Goal: Navigation & Orientation: Find specific page/section

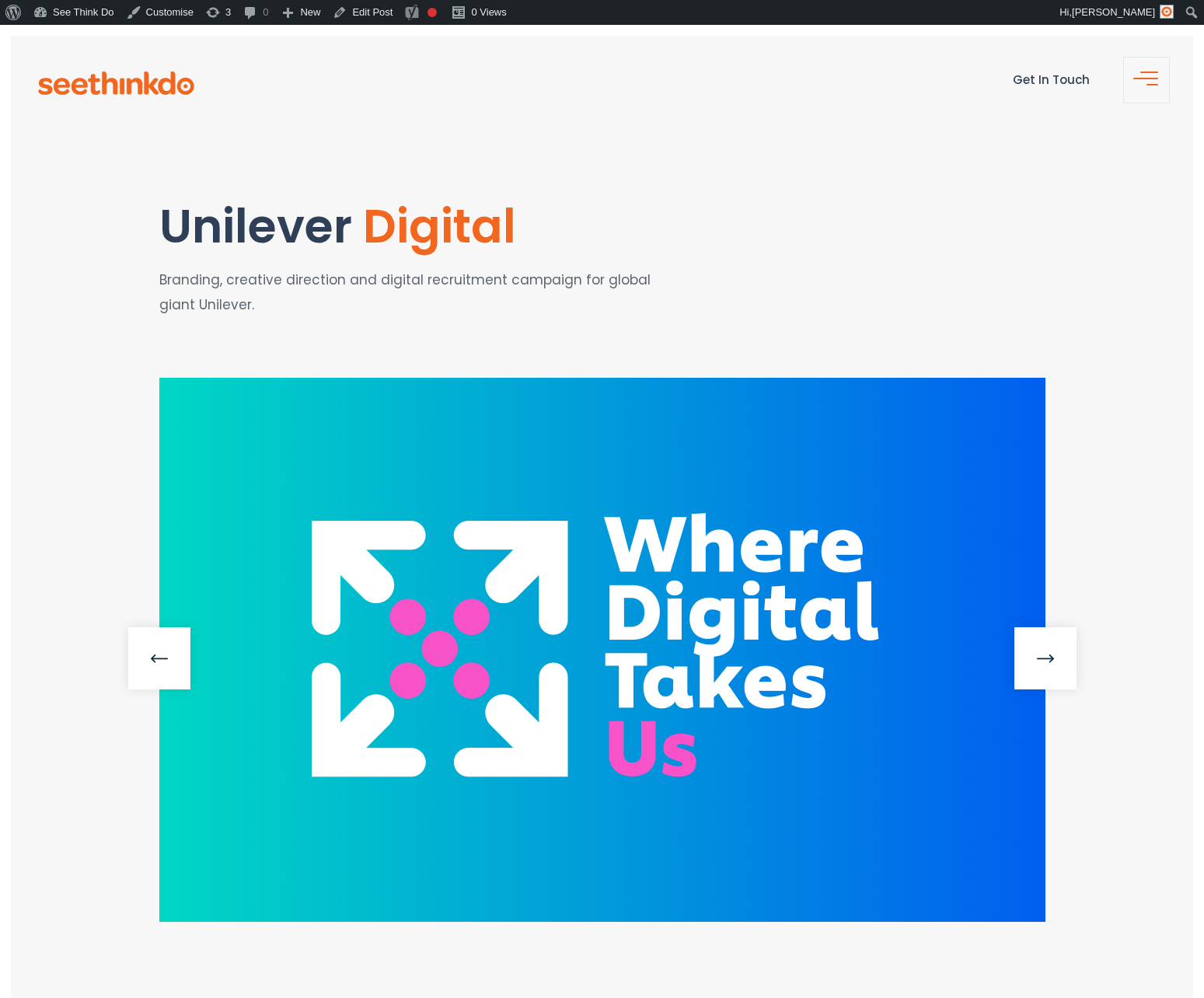
scroll to position [225, 0]
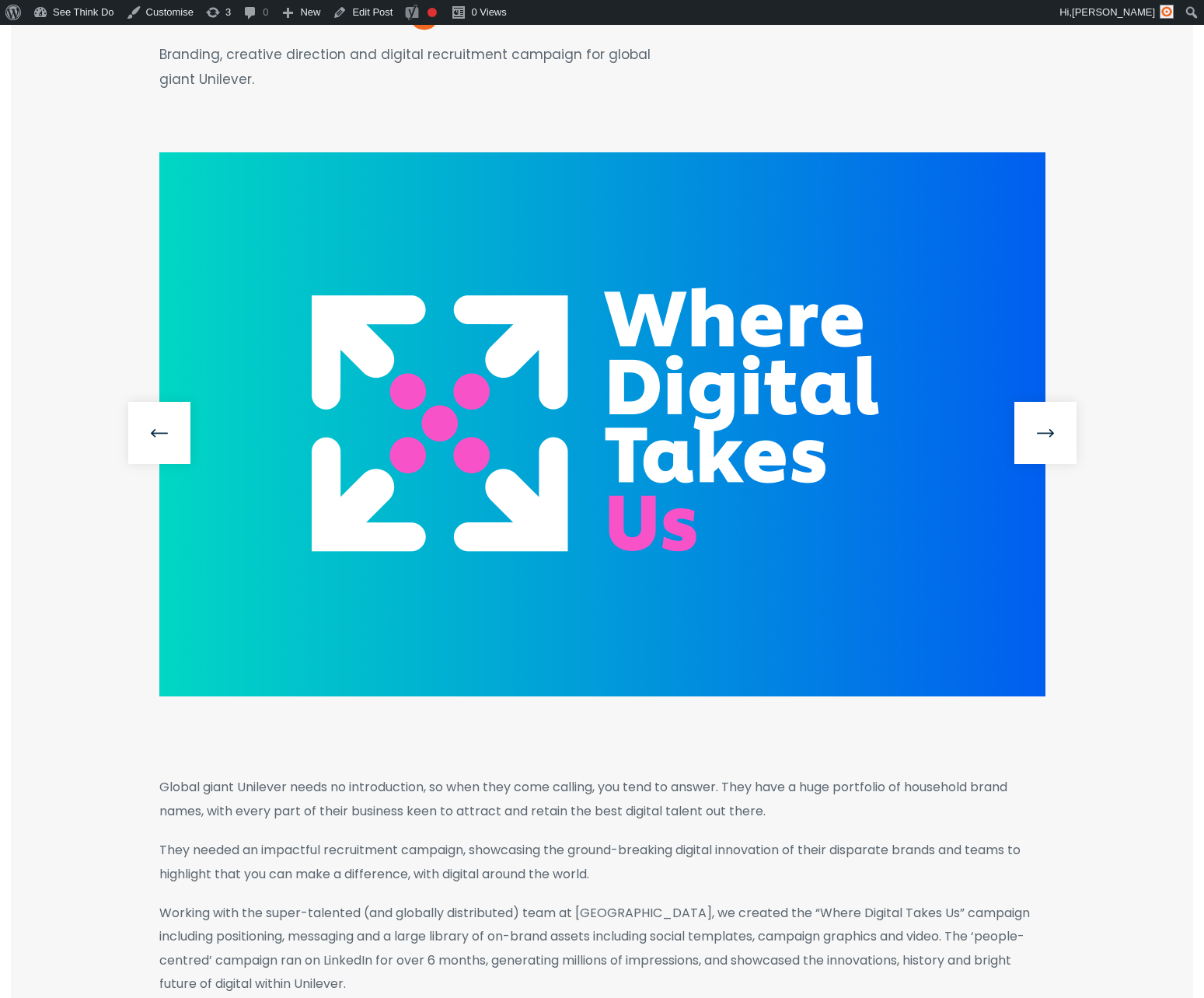
click at [536, 105] on section "Unilever Digital Branding, creative direction and digital recruitment campaign …" at bounding box center [602, 29] width 1182 height 247
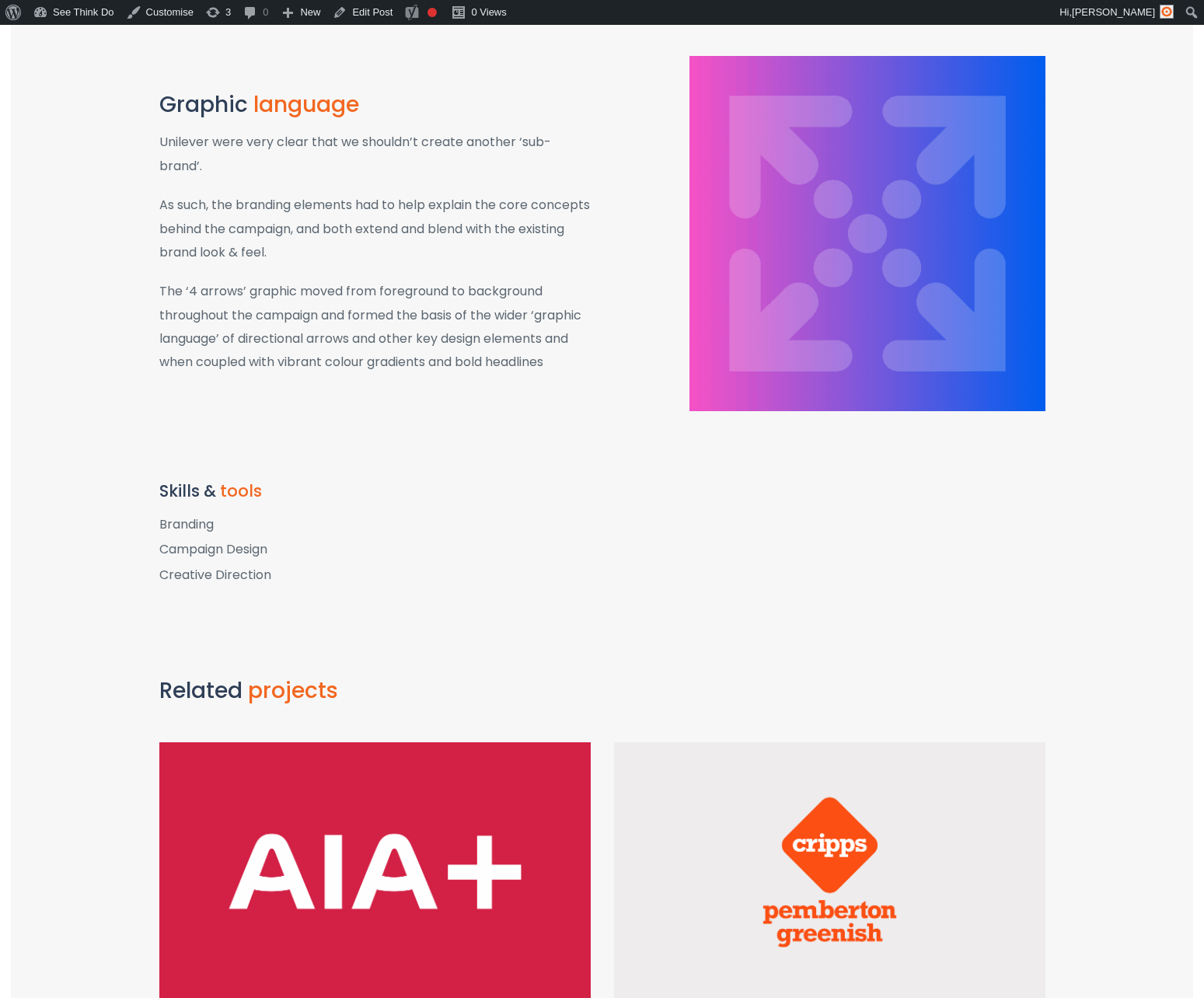
scroll to position [1262, 0]
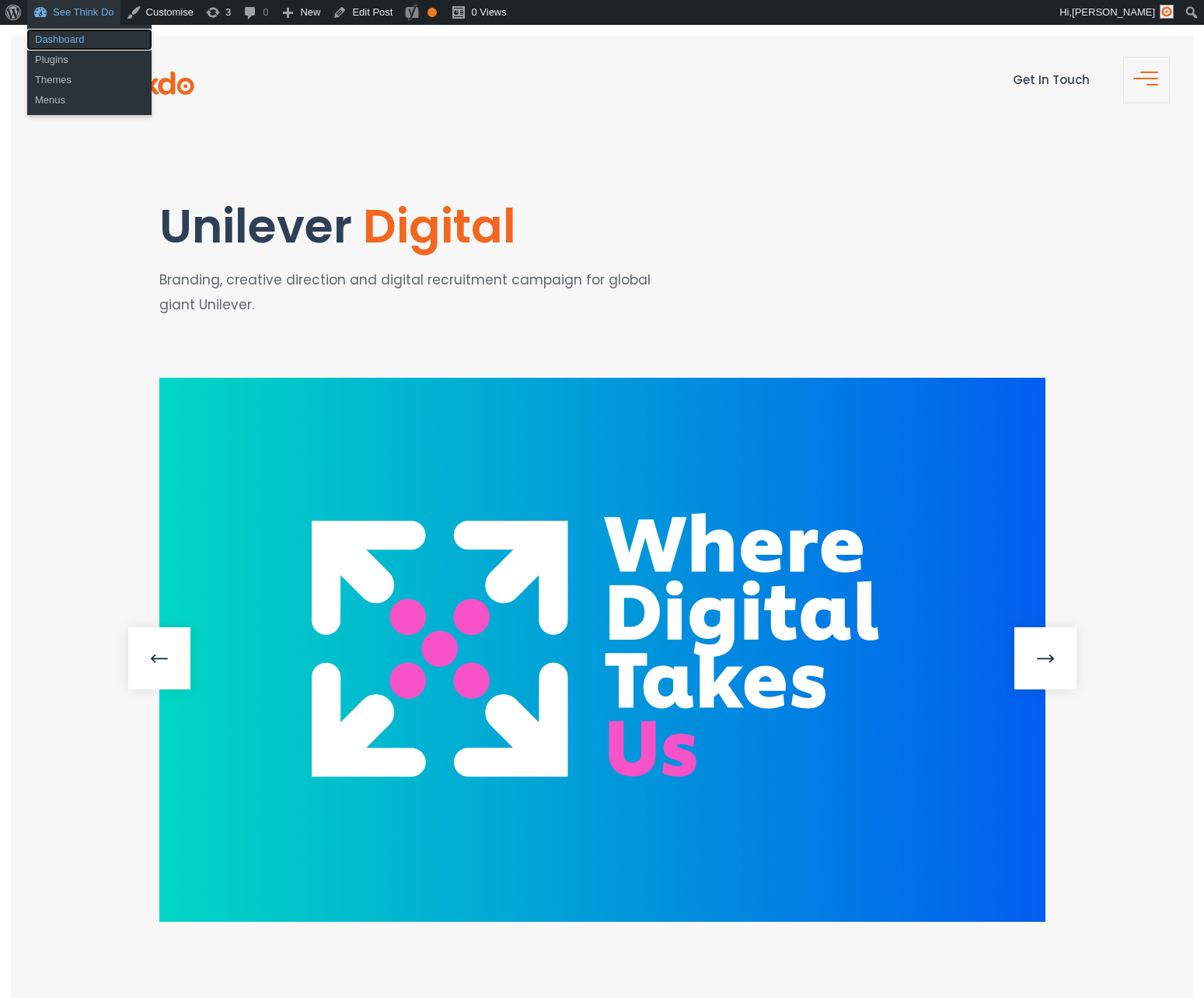
click at [56, 48] on link "Dashboard" at bounding box center [89, 40] width 124 height 20
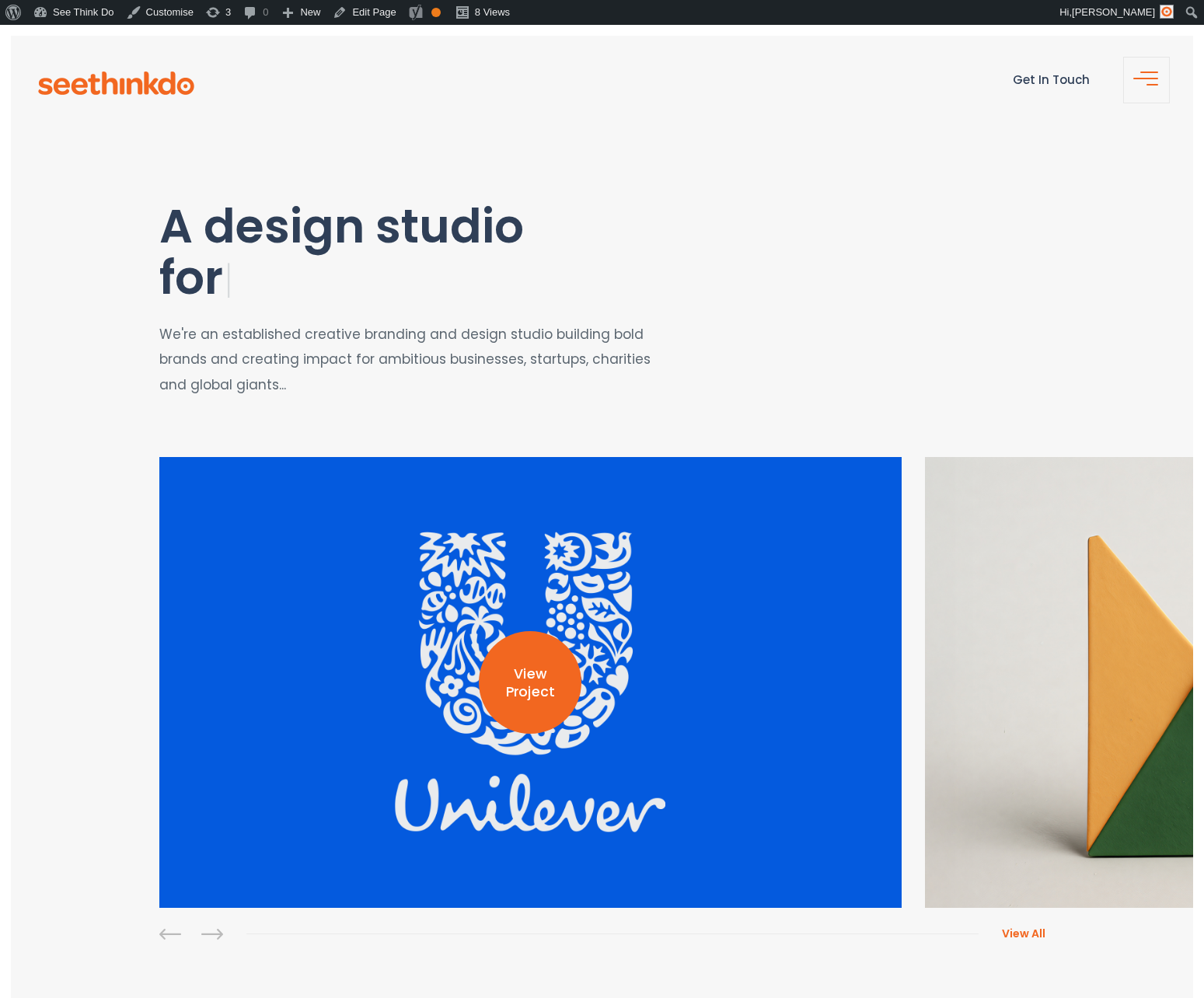
click at [539, 692] on p "View Project" at bounding box center [530, 683] width 103 height 36
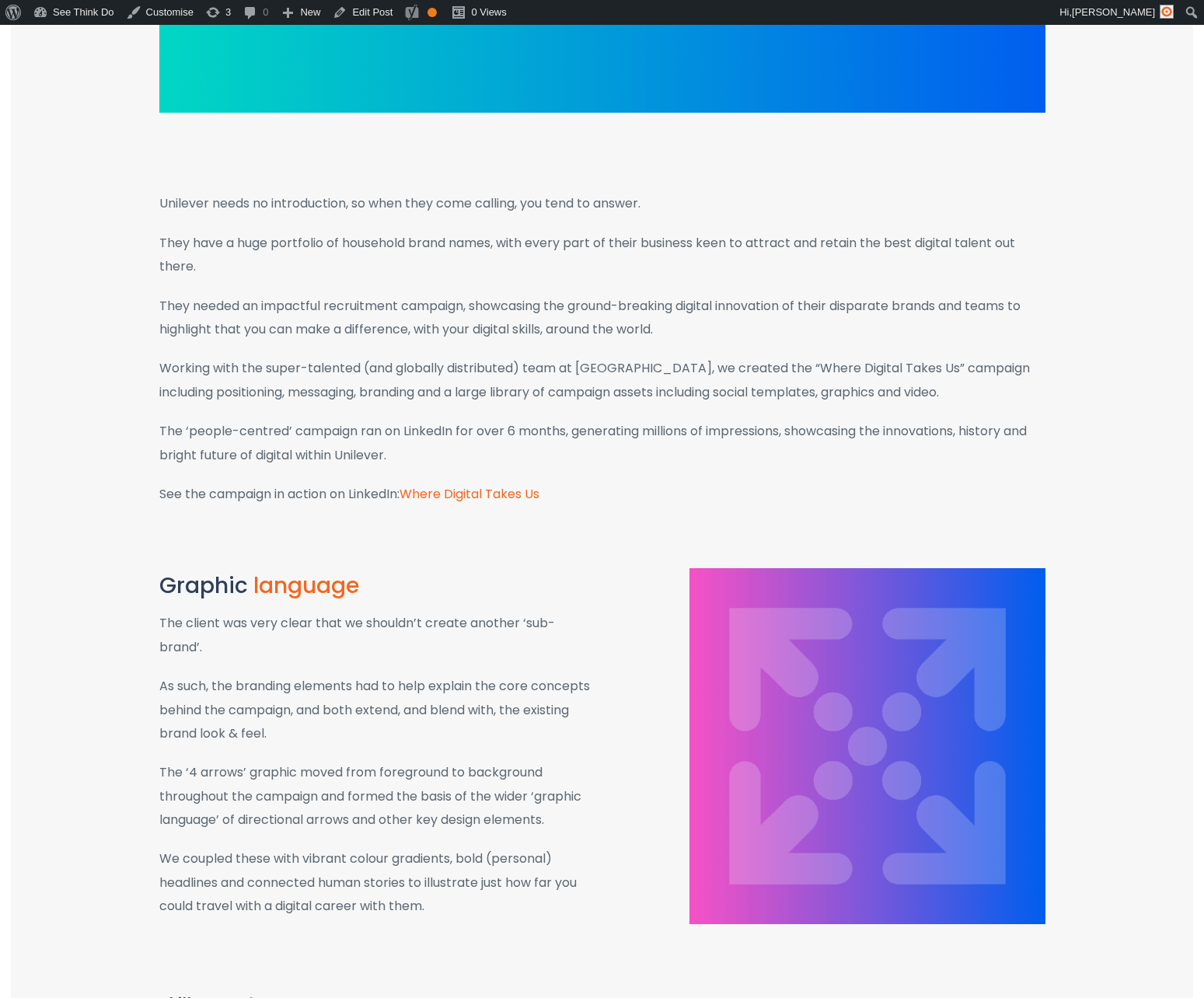
scroll to position [811, 0]
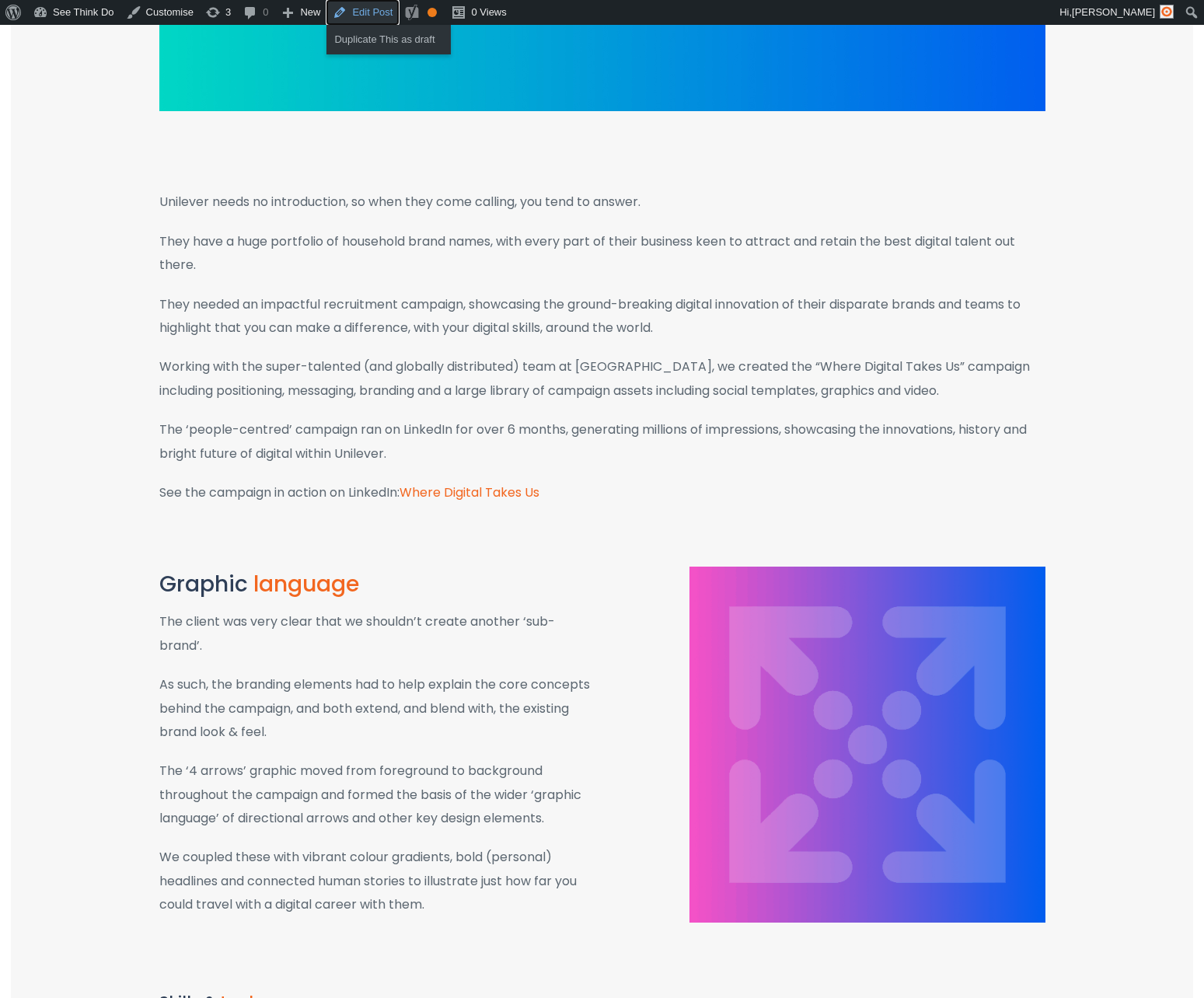
click at [381, 6] on link "Edit Post" at bounding box center [363, 12] width 72 height 25
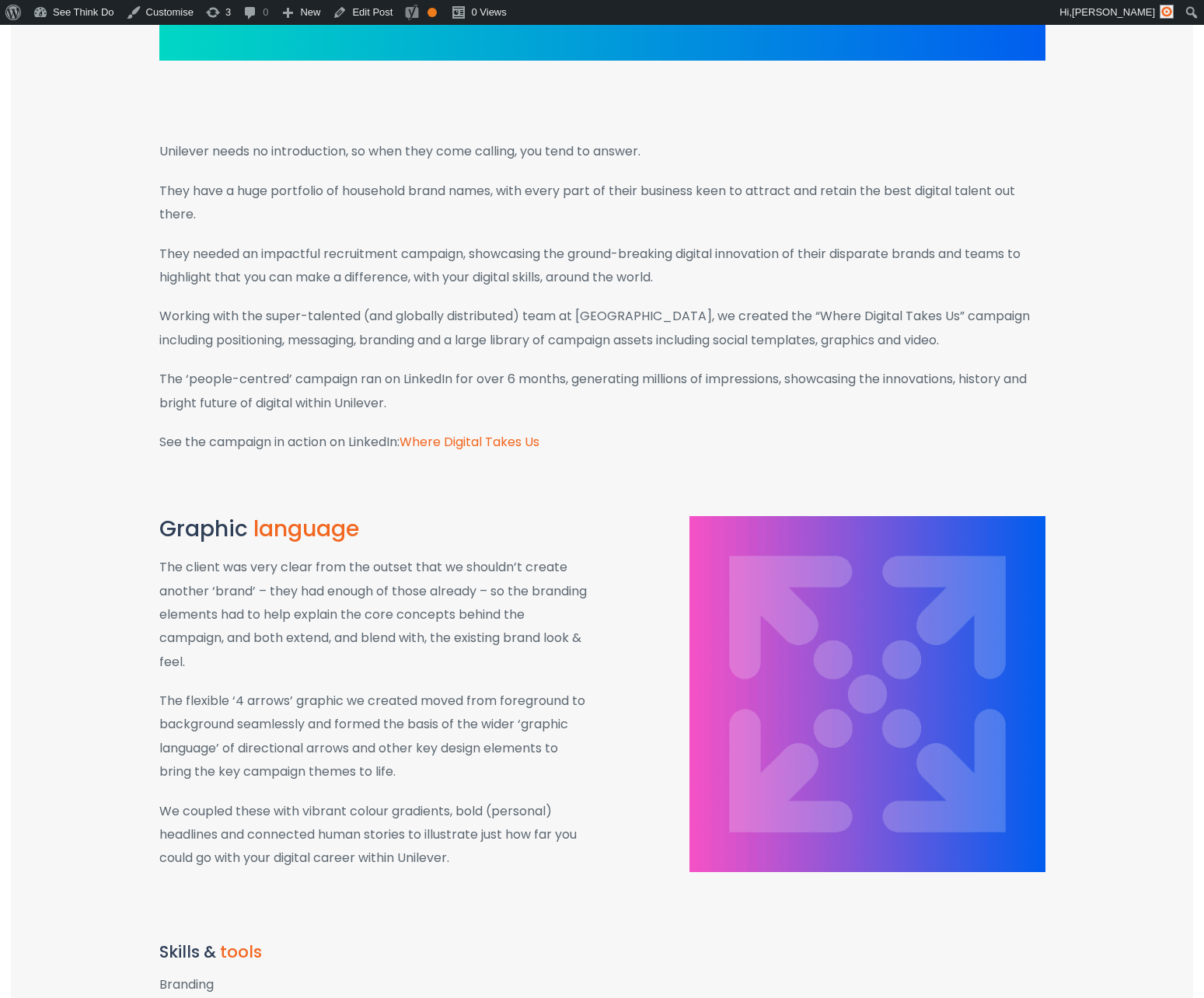
scroll to position [889, 0]
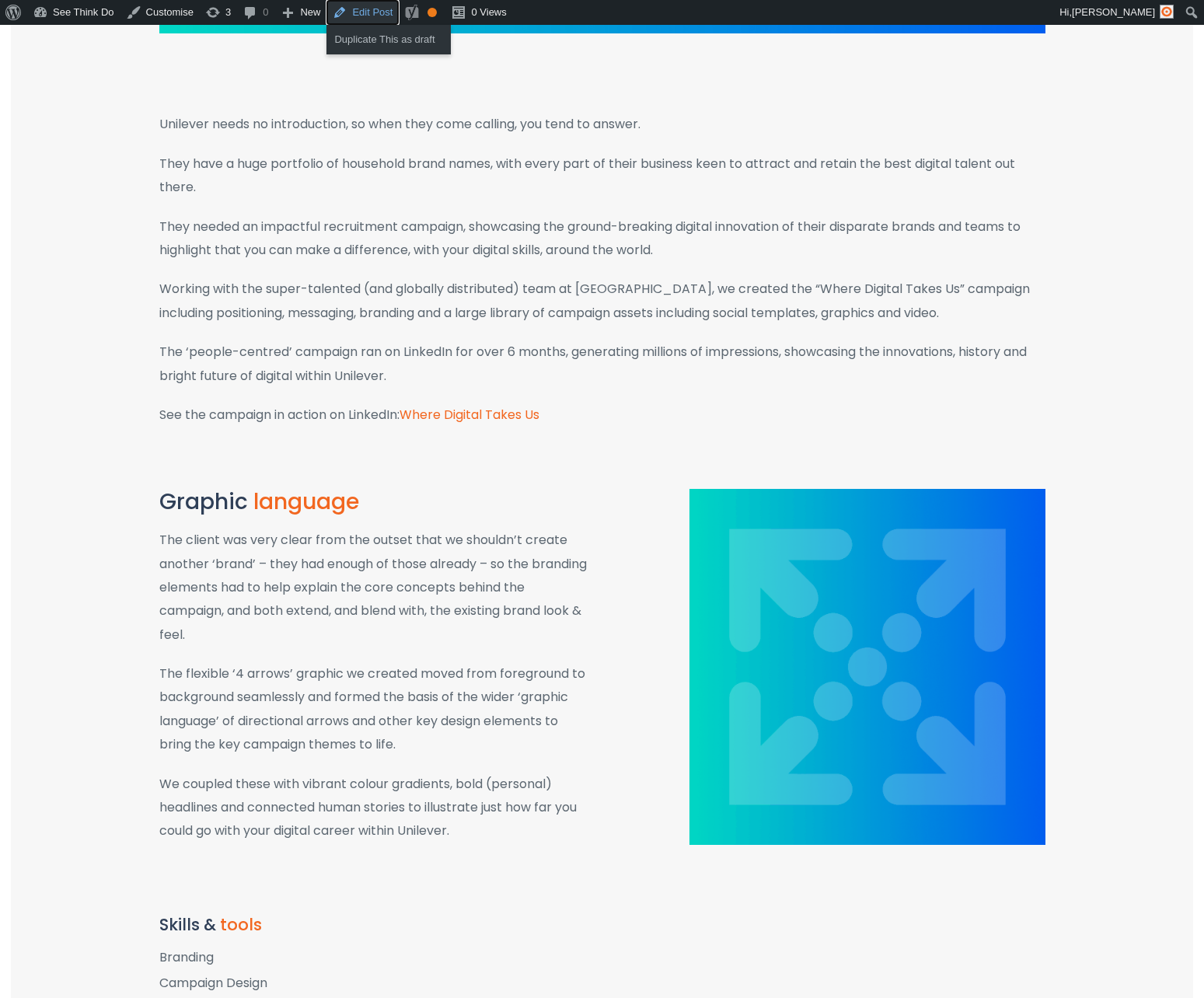
click at [371, 17] on link "Edit Post" at bounding box center [363, 12] width 72 height 25
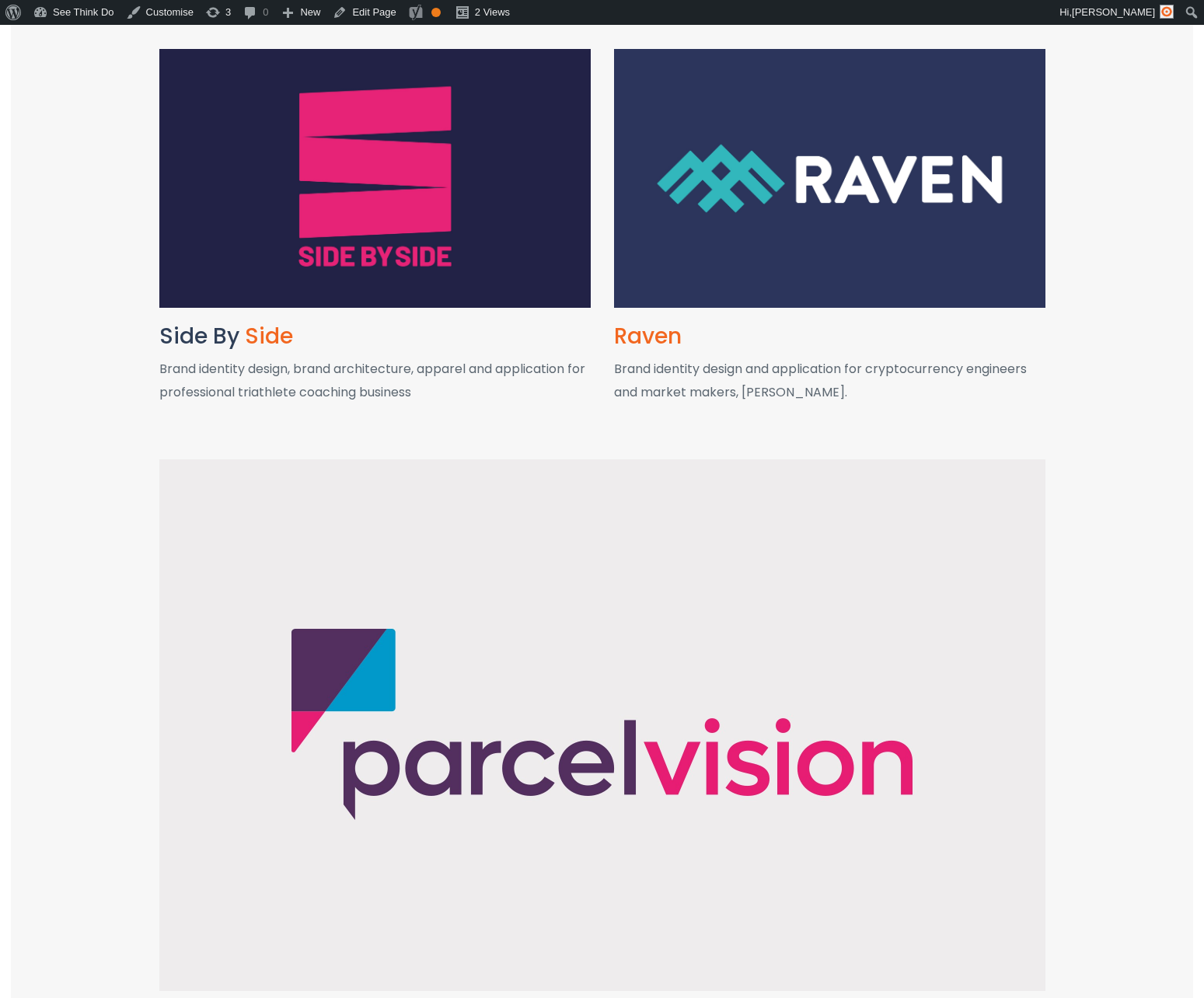
scroll to position [2137, 0]
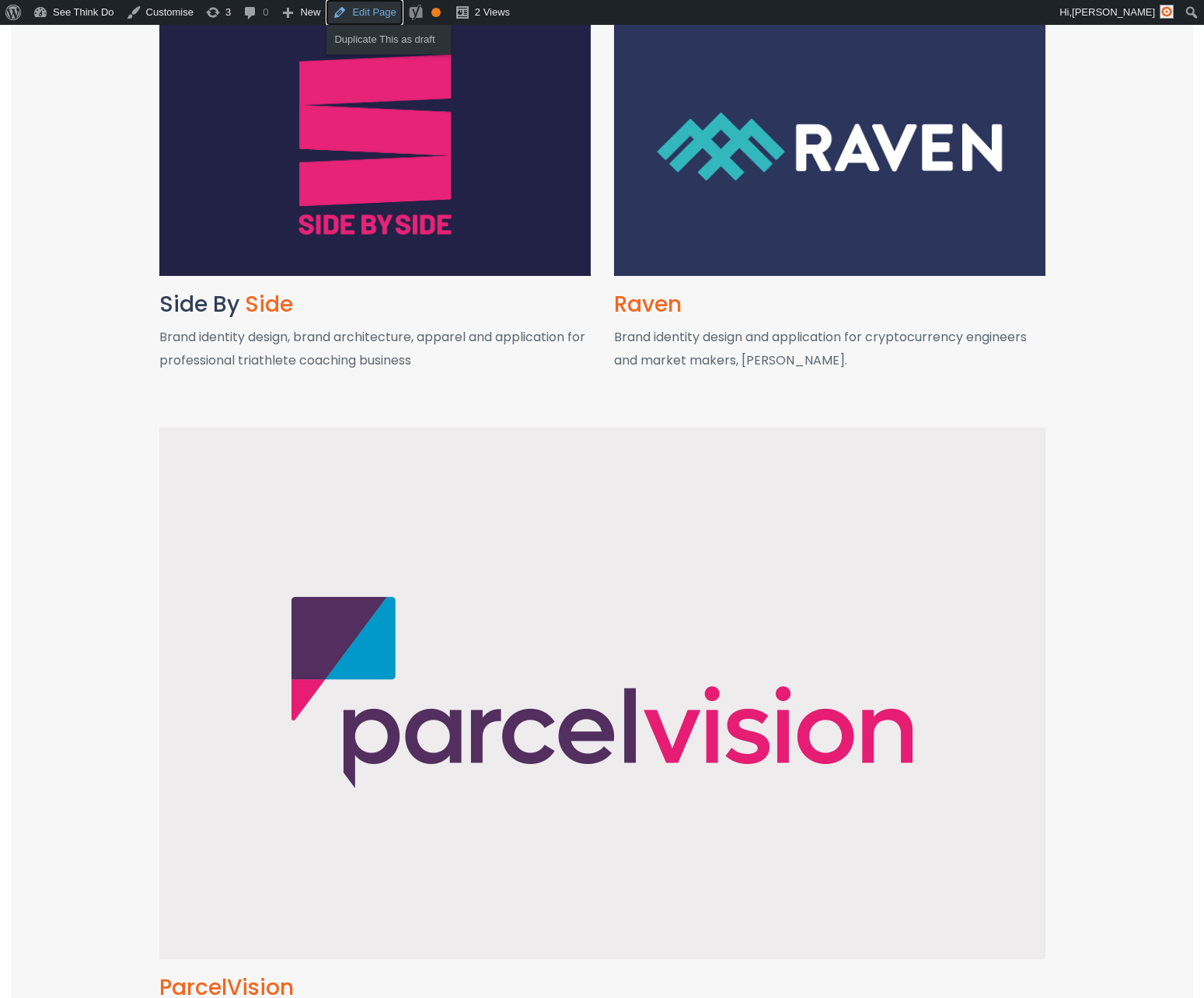
click at [376, 12] on link "Edit Page" at bounding box center [364, 12] width 75 height 25
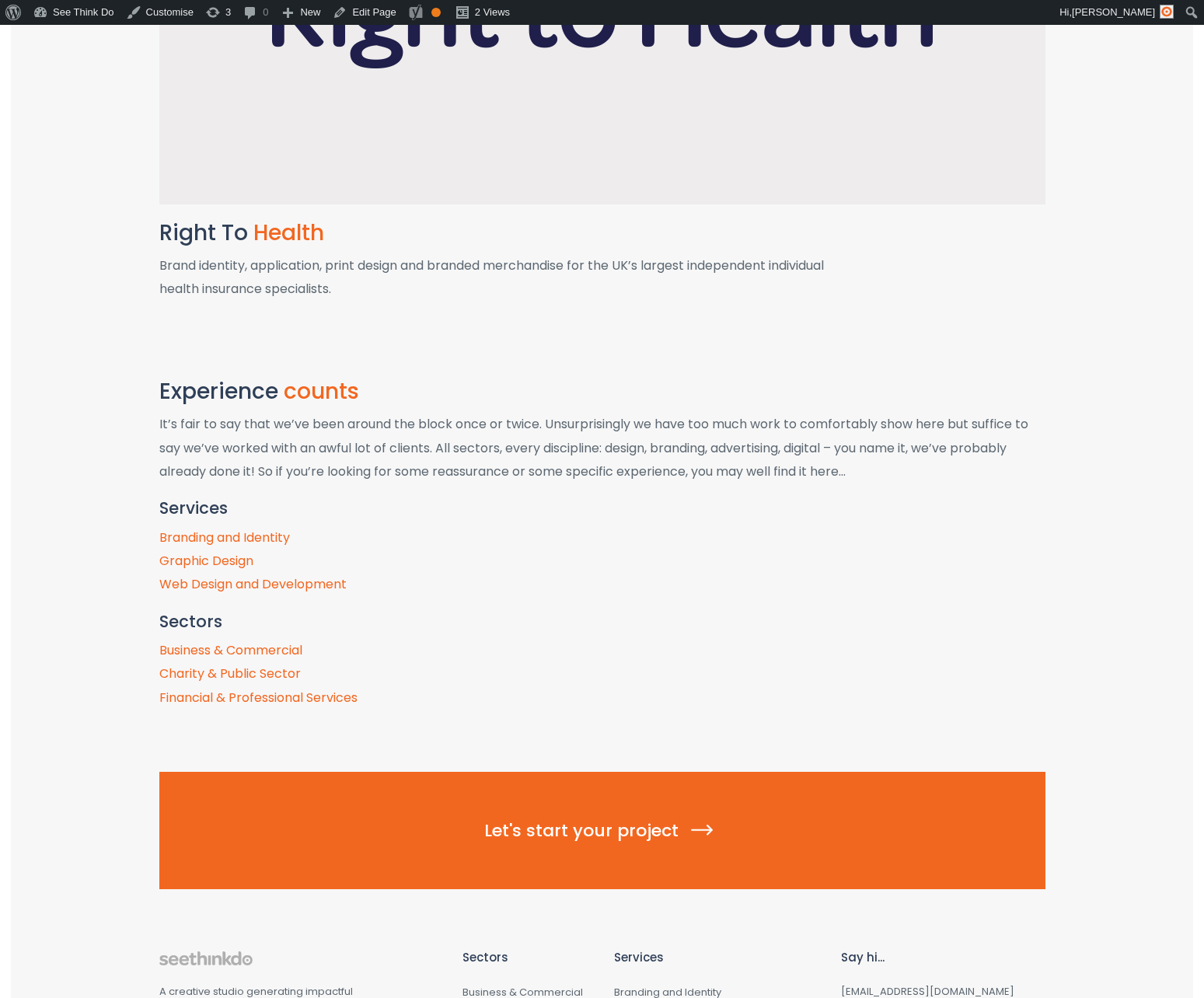
scroll to position [6147, 0]
click at [239, 649] on link "Business & Commercial" at bounding box center [231, 648] width 143 height 18
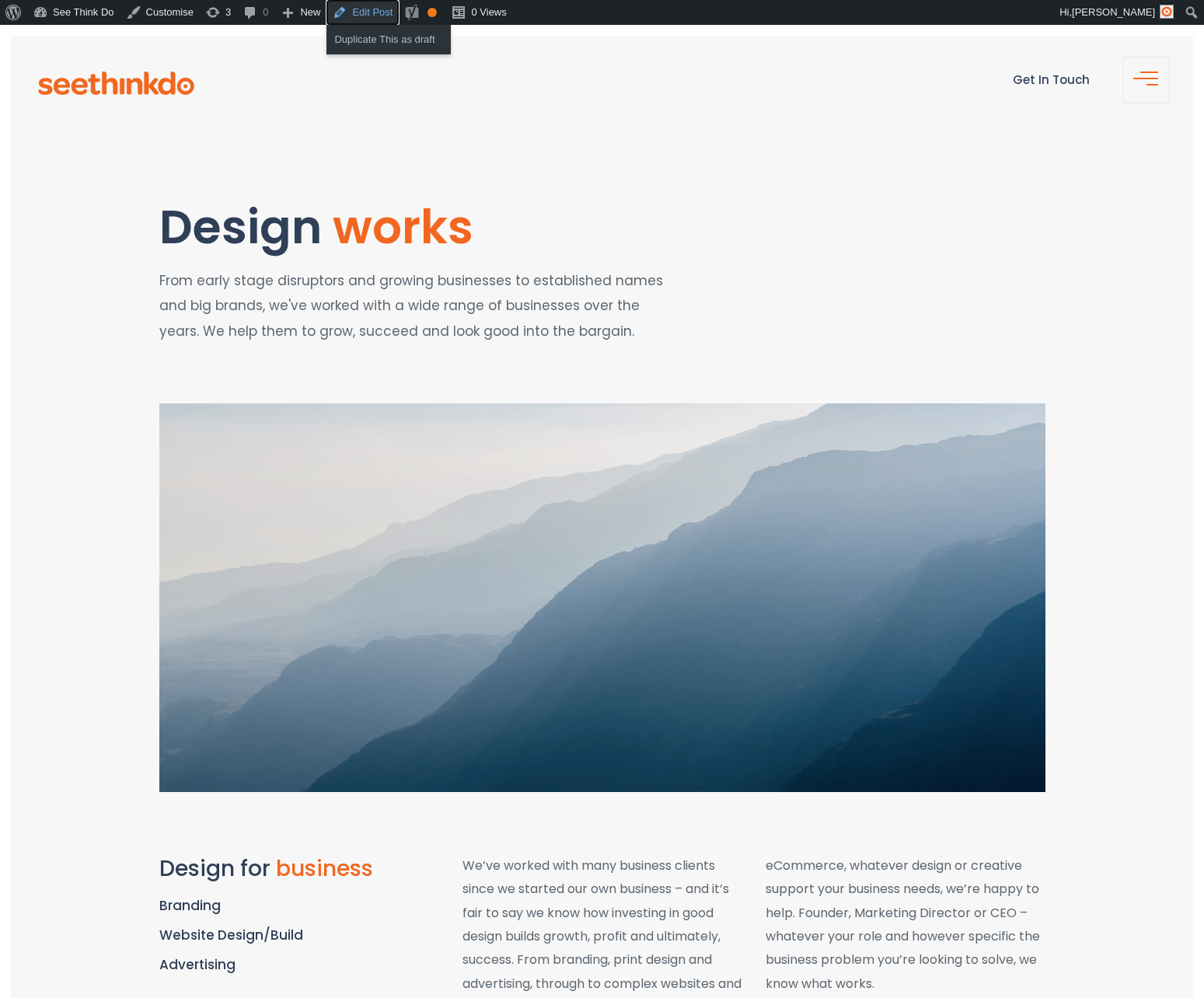
click at [386, 13] on link "Edit Post" at bounding box center [363, 12] width 72 height 25
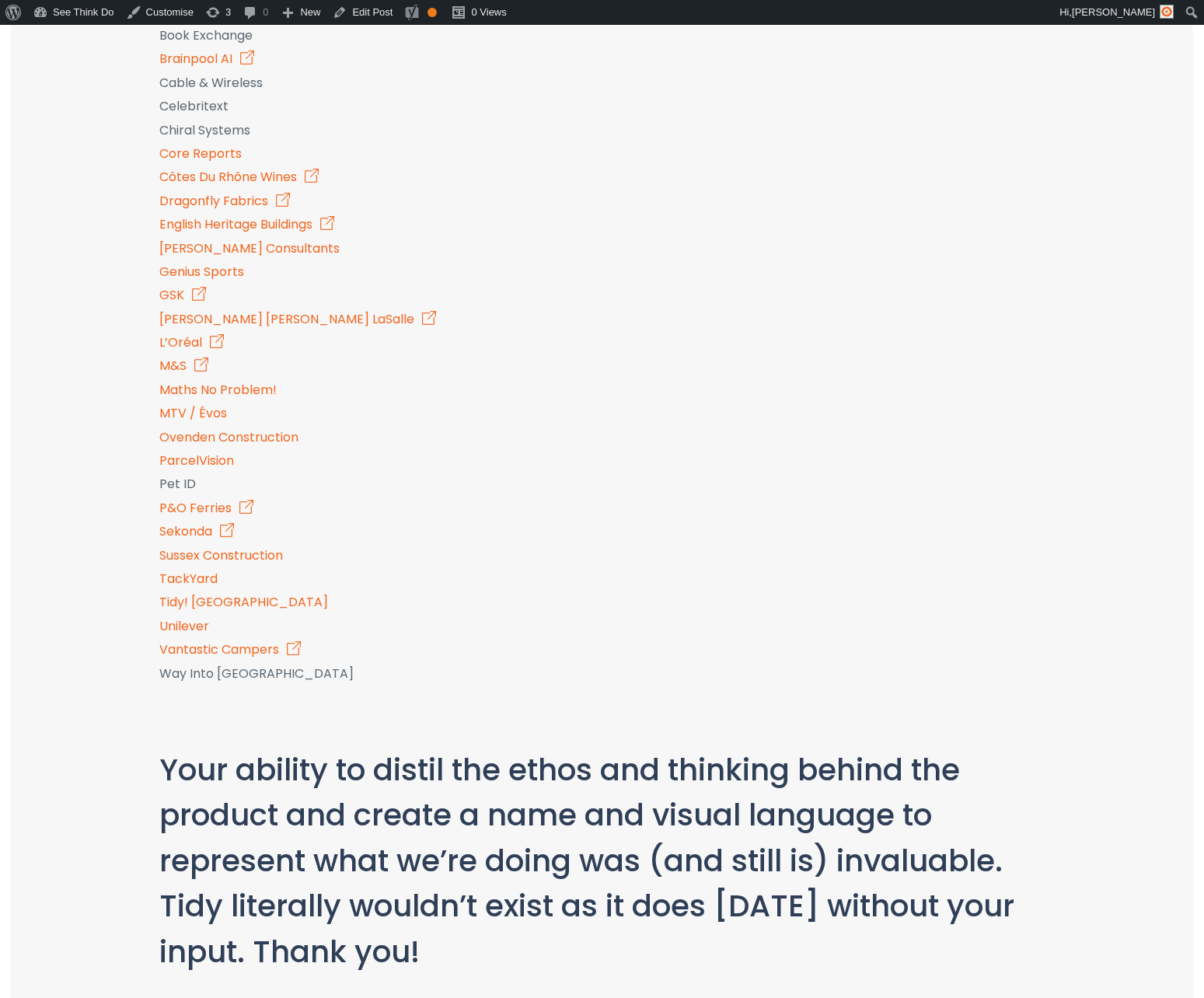
scroll to position [1849, 0]
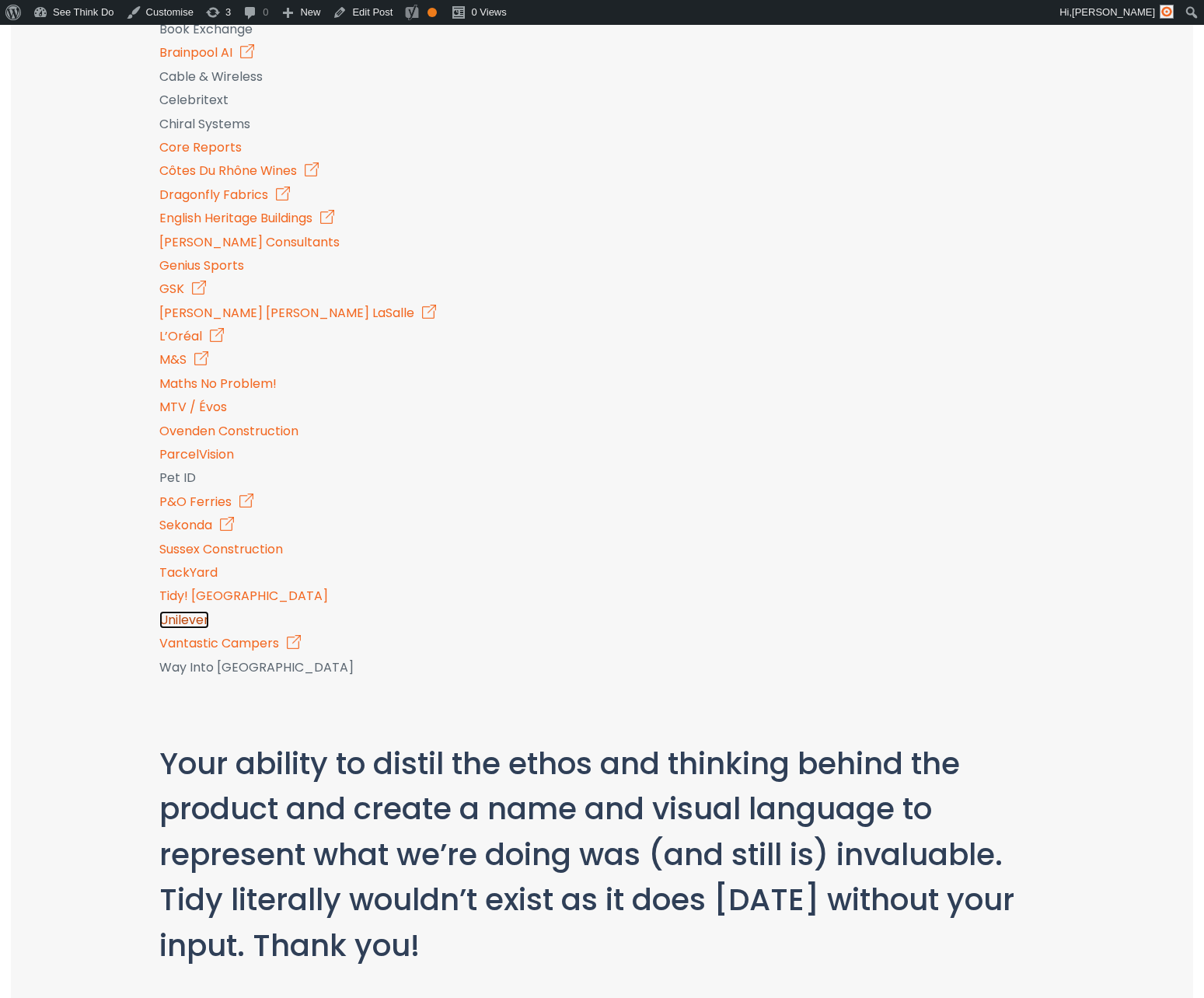
click at [177, 621] on link "Unilever" at bounding box center [185, 619] width 50 height 18
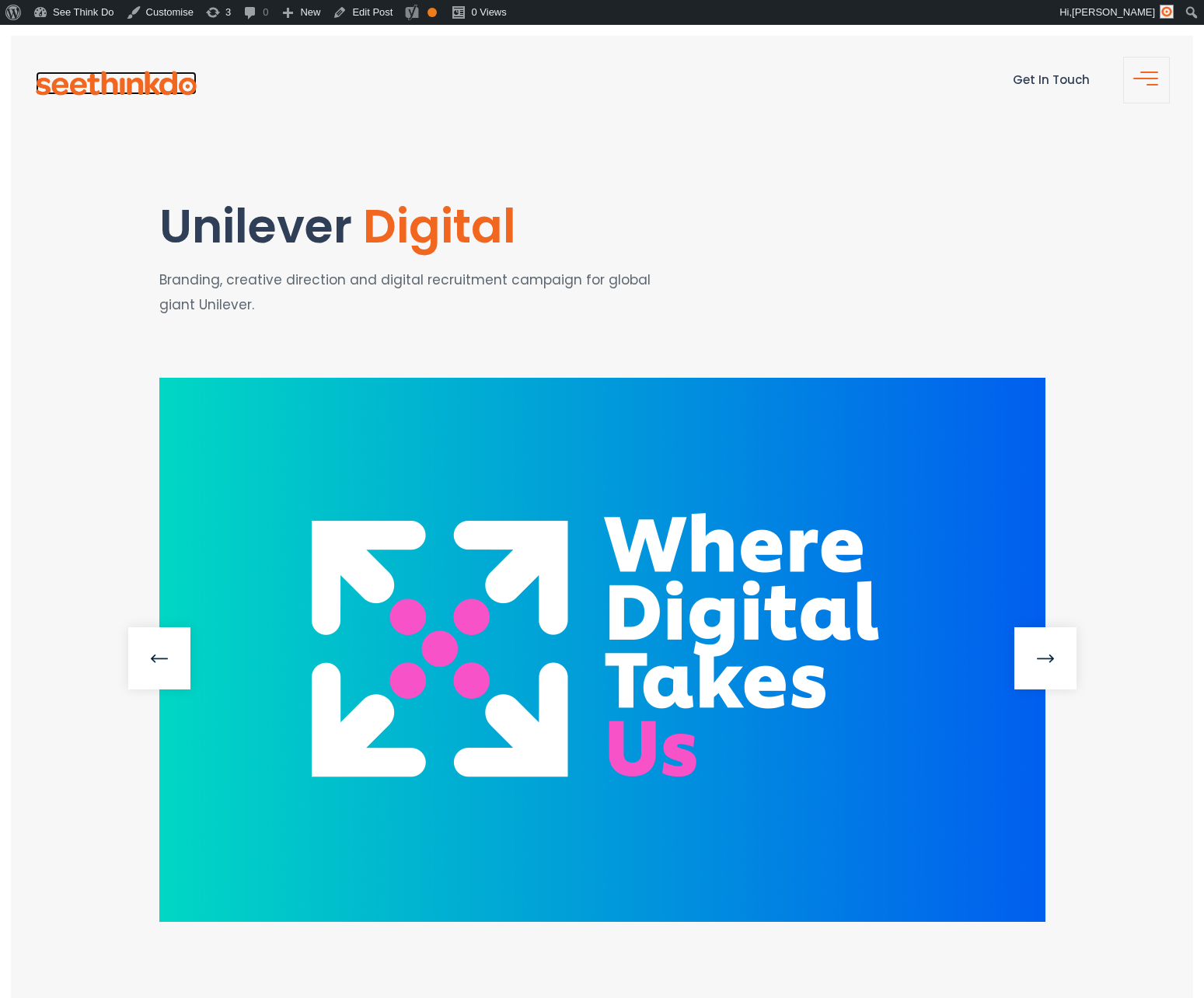
click at [156, 83] on img at bounding box center [116, 83] width 160 height 24
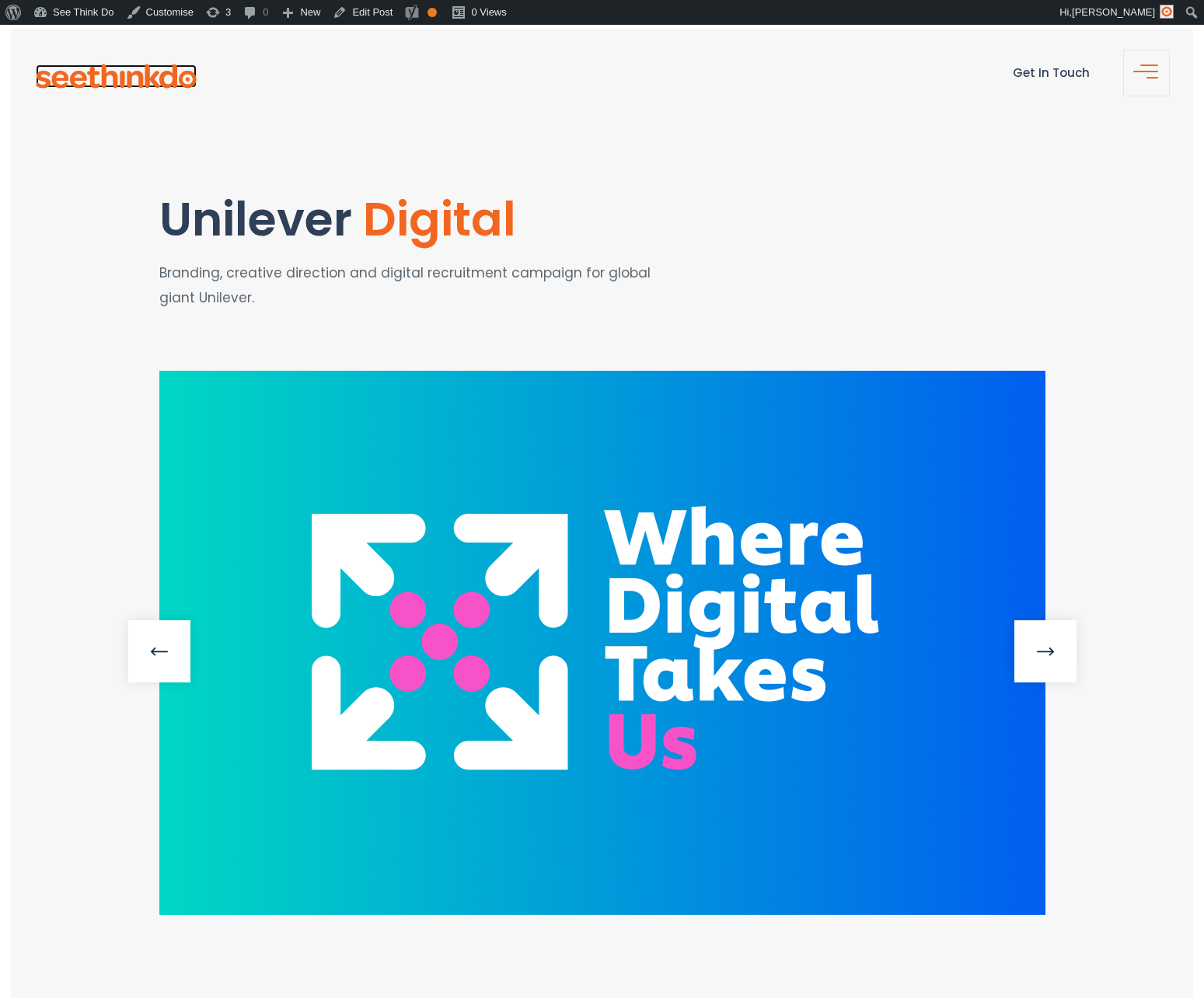
scroll to position [11, 0]
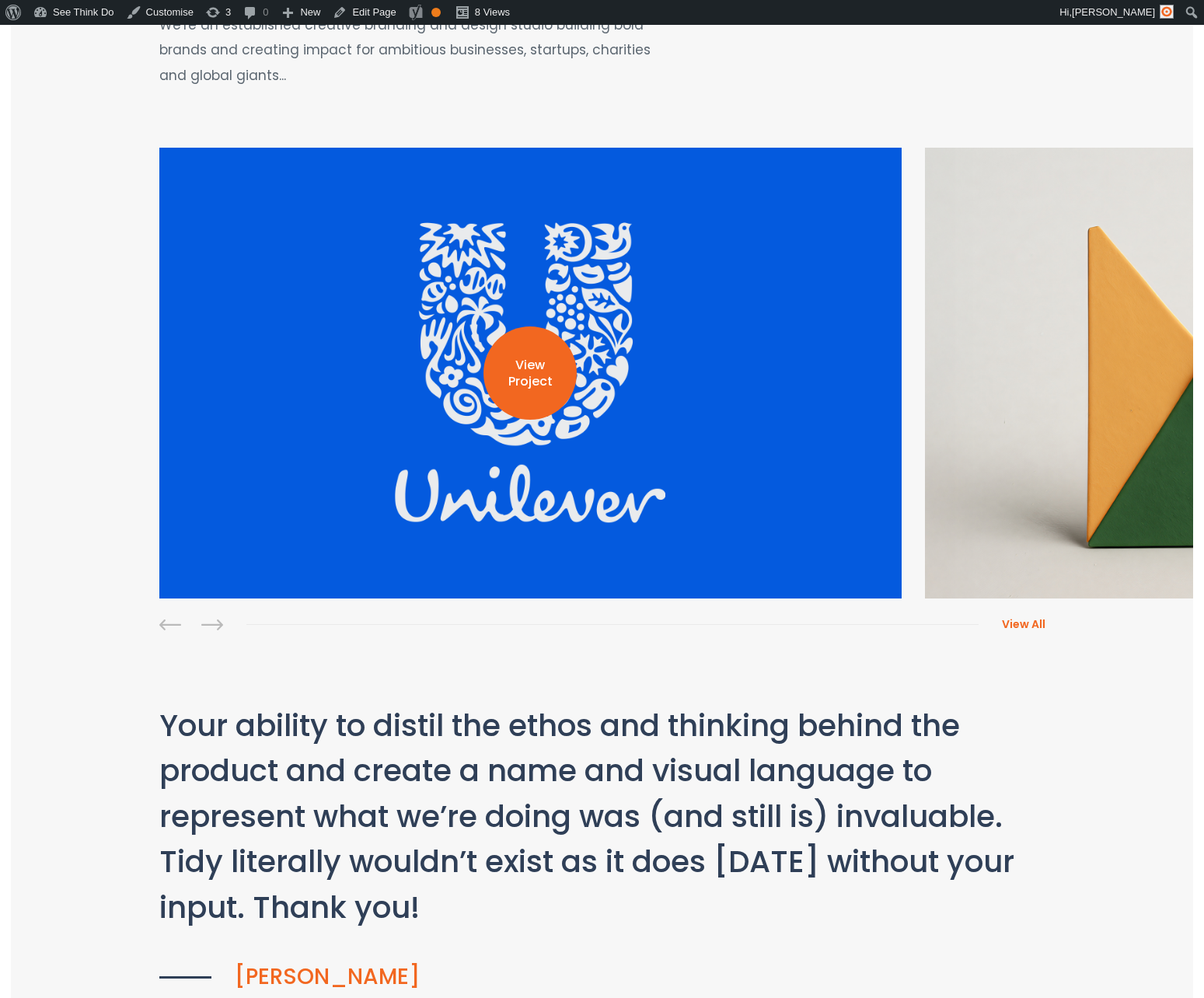
scroll to position [325, 0]
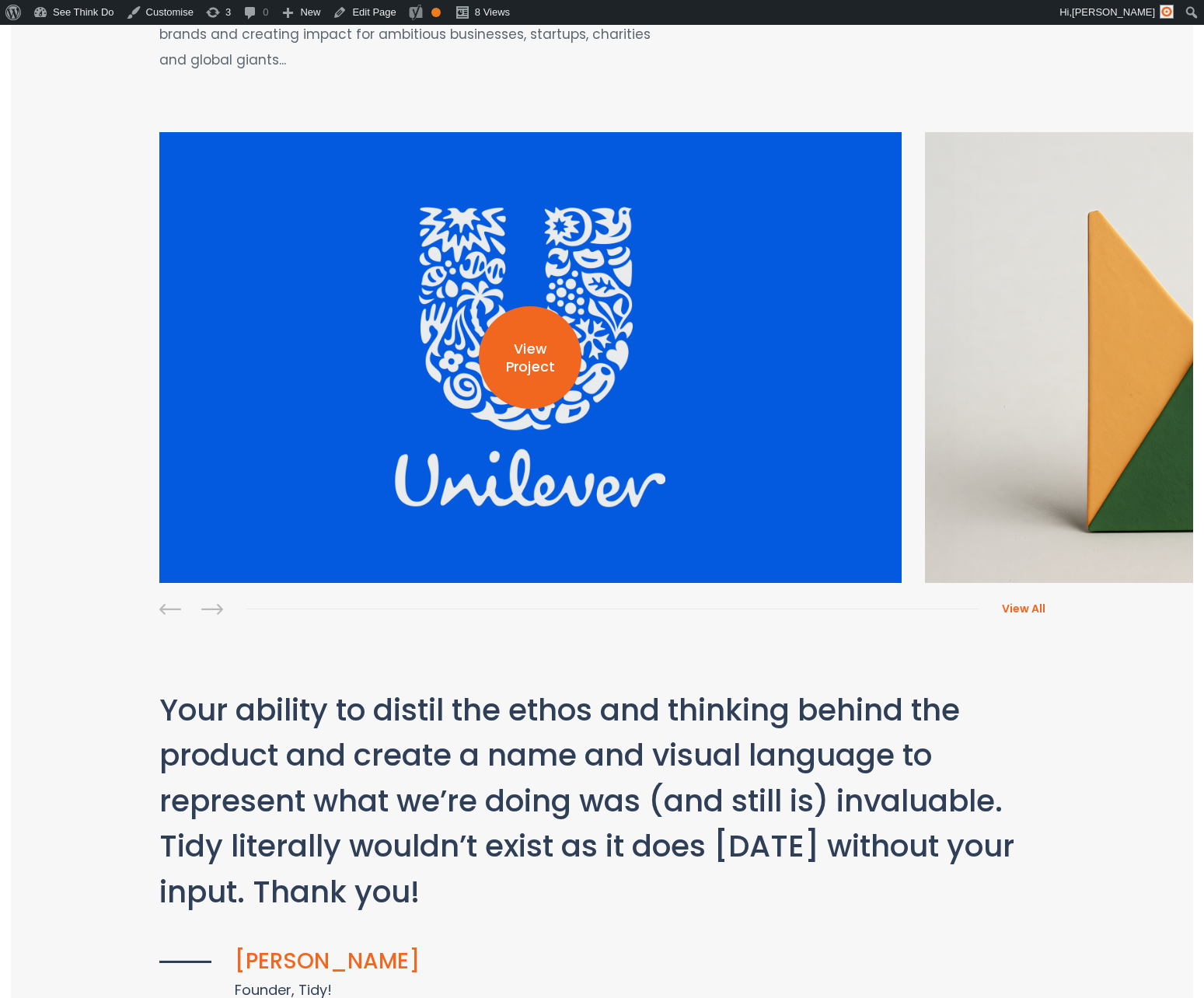
click at [535, 346] on p "View Project" at bounding box center [530, 358] width 103 height 36
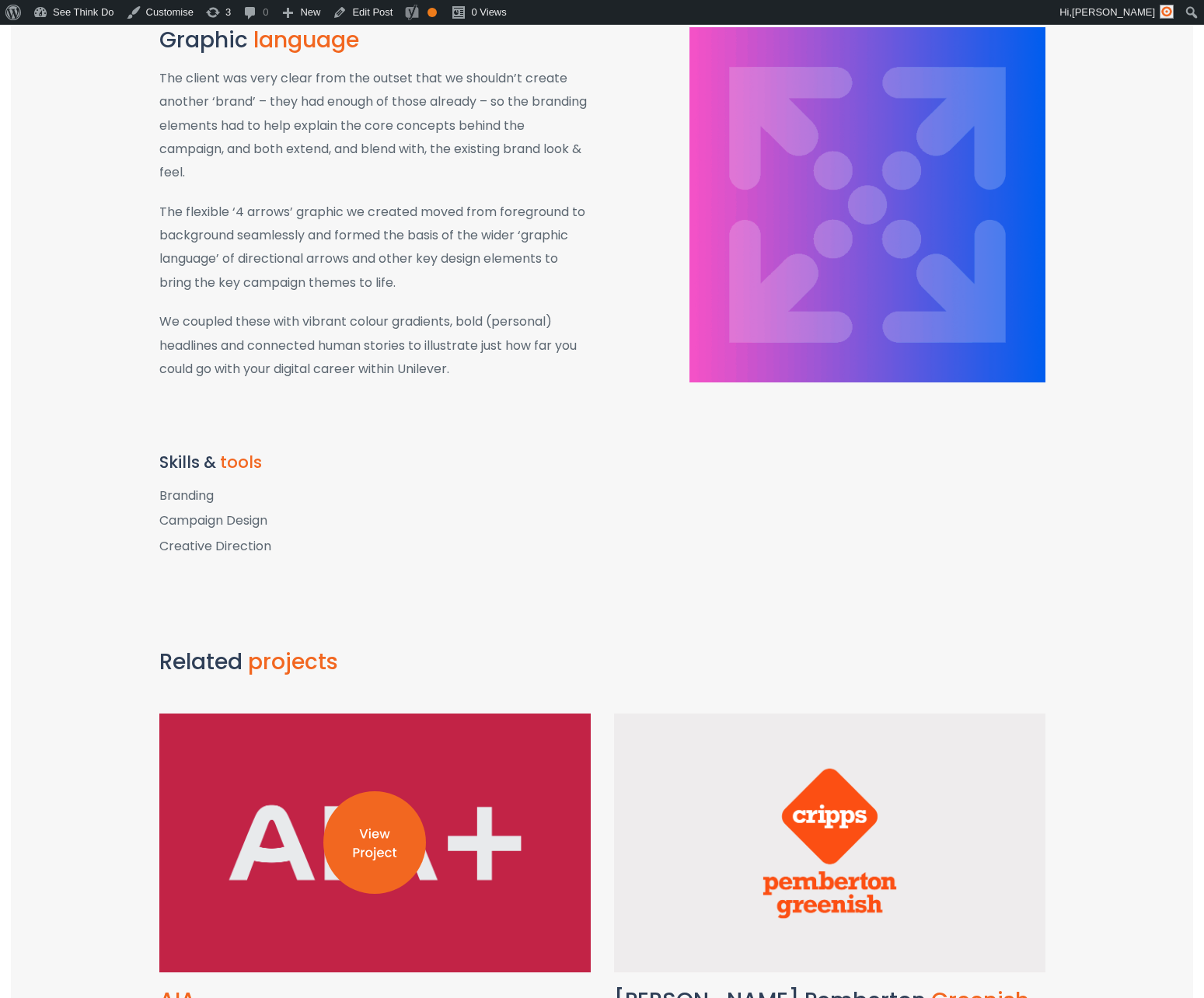
scroll to position [1319, 0]
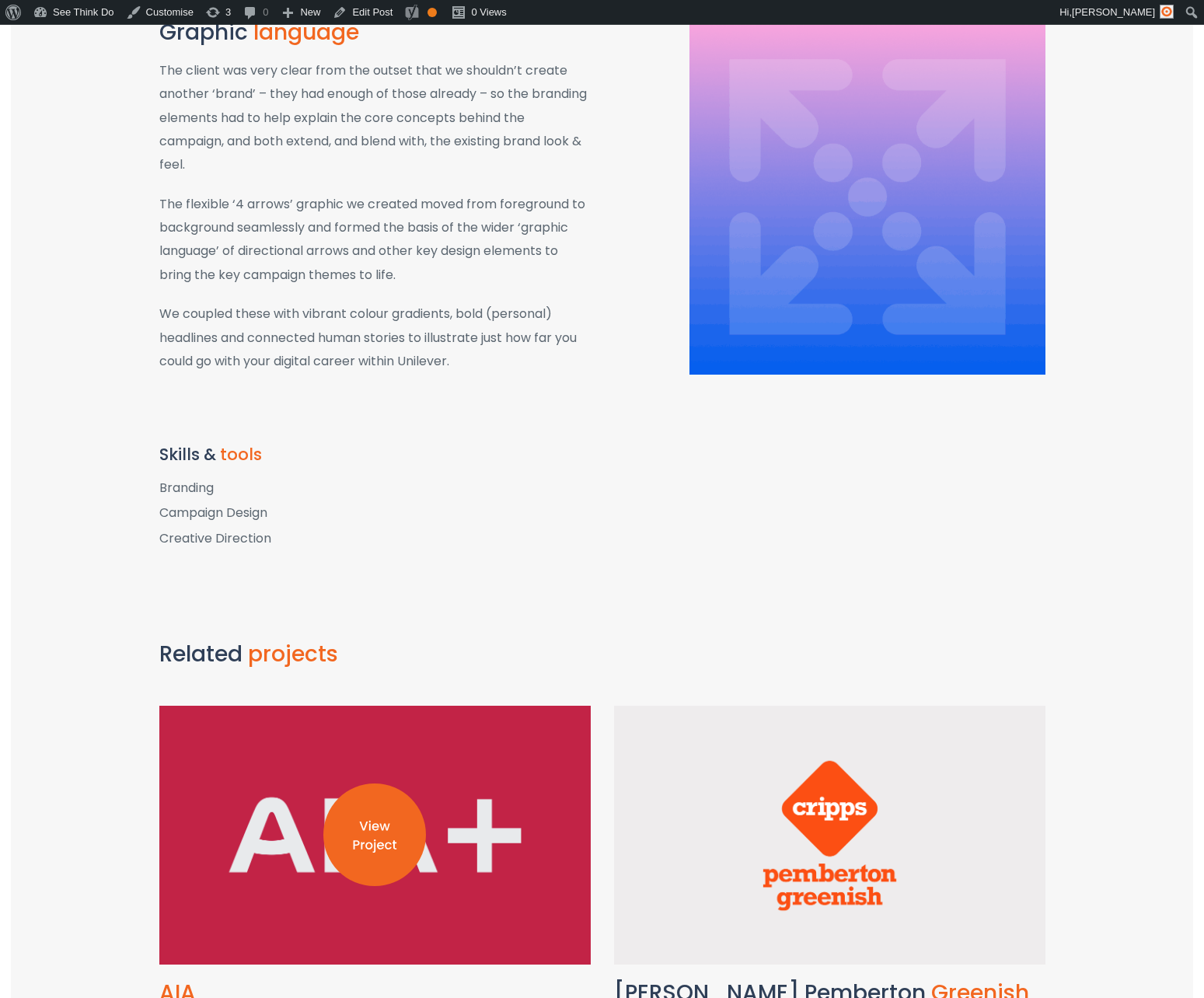
click at [397, 801] on img at bounding box center [375, 834] width 103 height 103
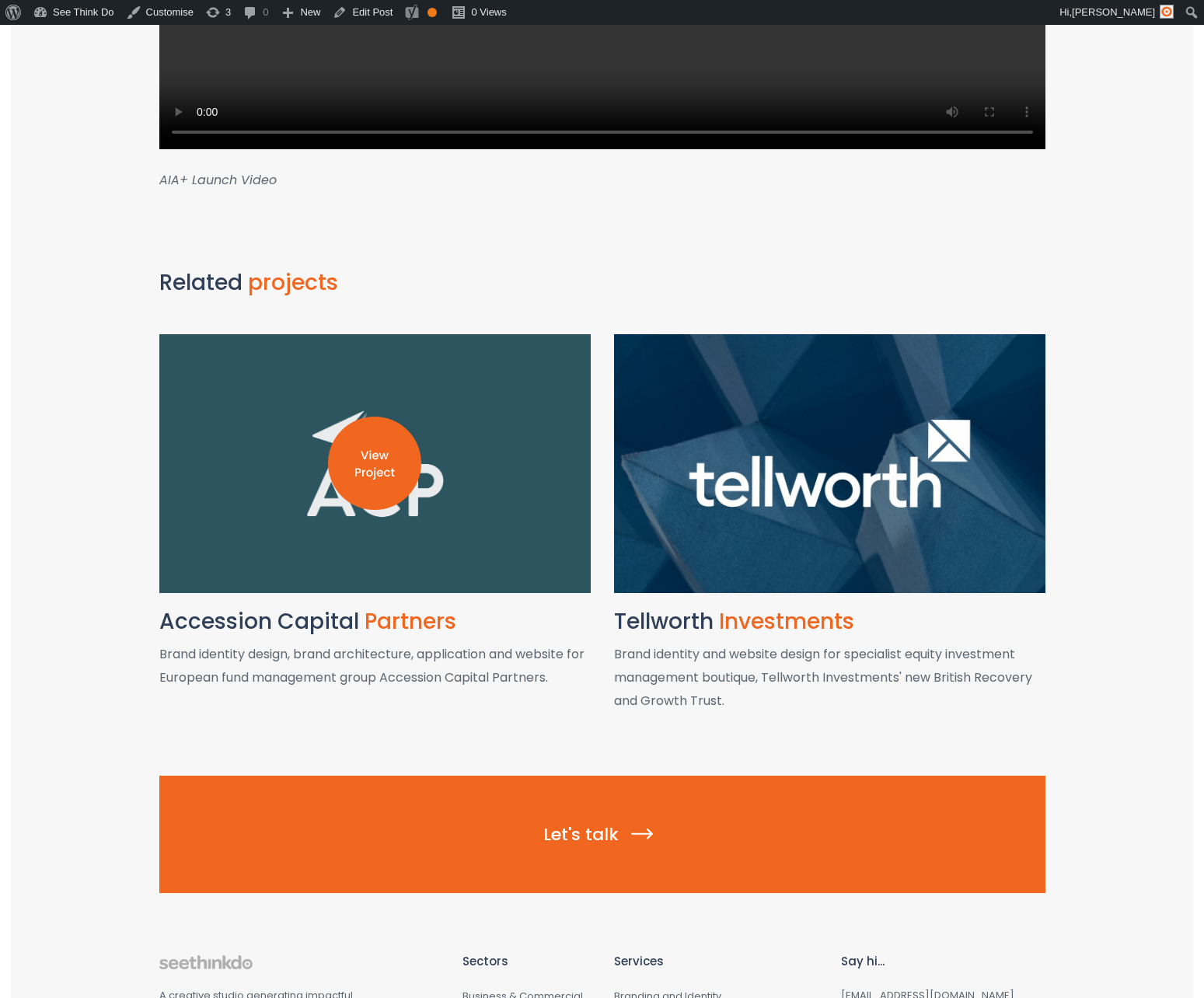
scroll to position [1867, 0]
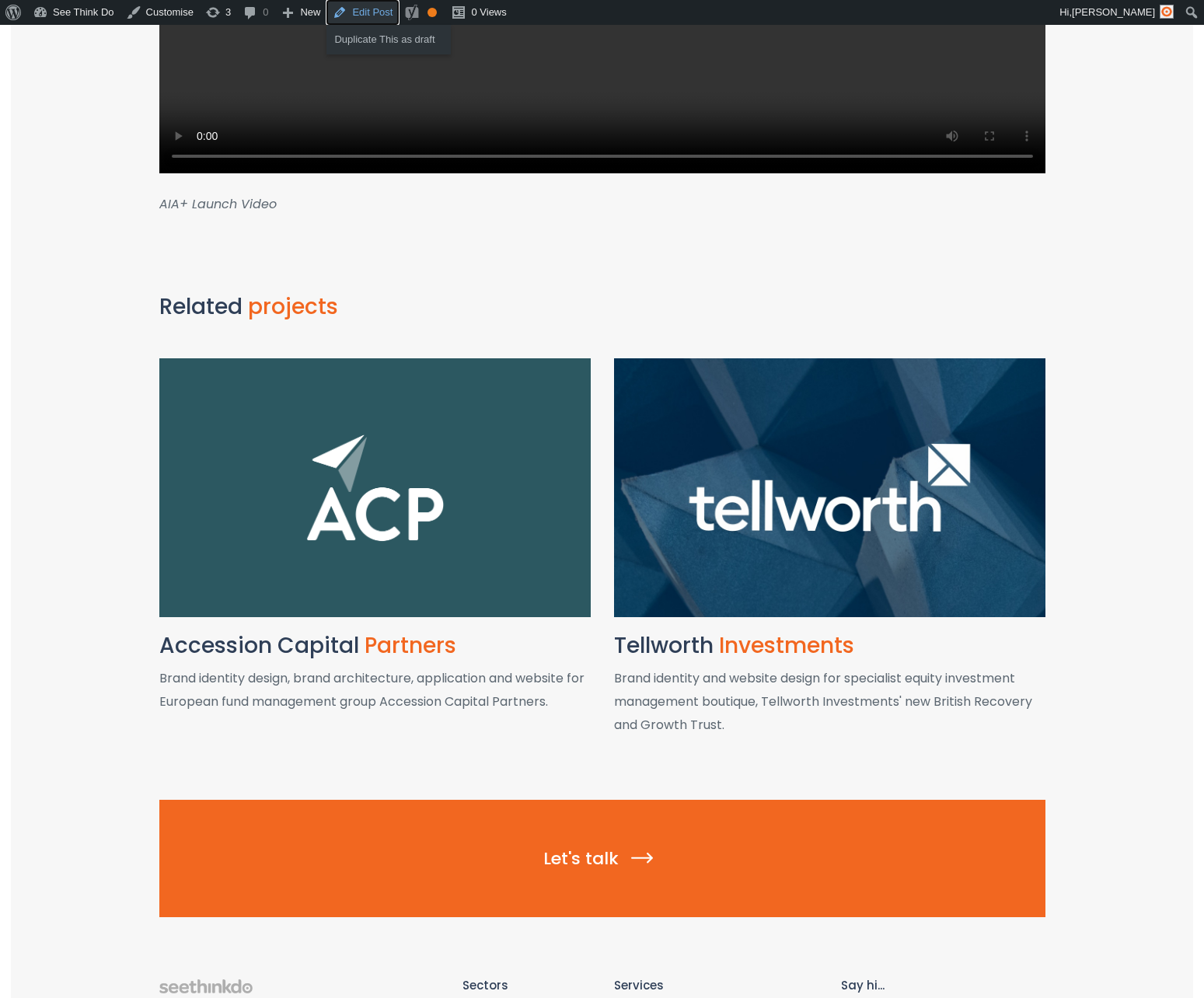
click at [368, 9] on link "Edit Post" at bounding box center [363, 12] width 72 height 25
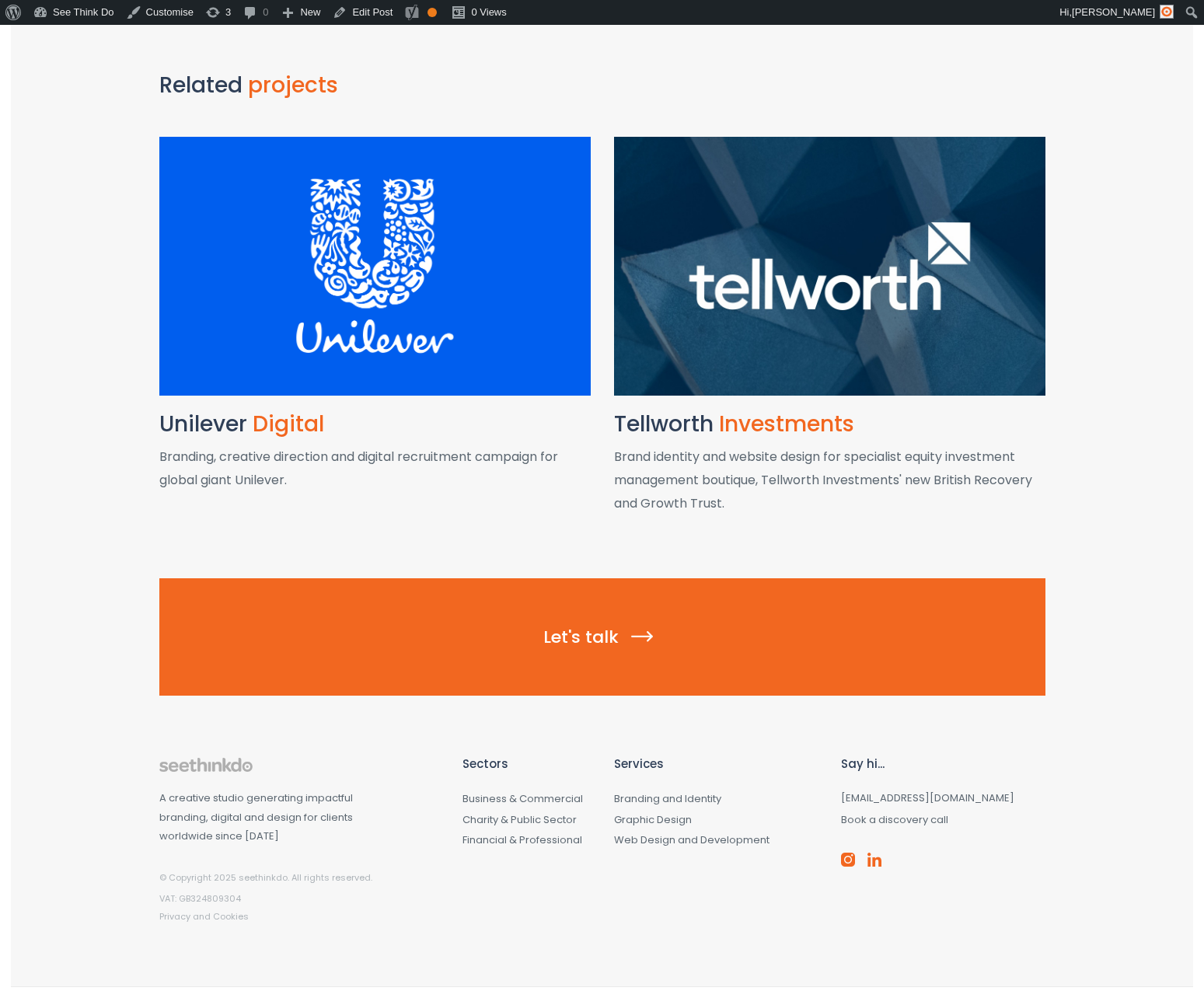
scroll to position [2119, 0]
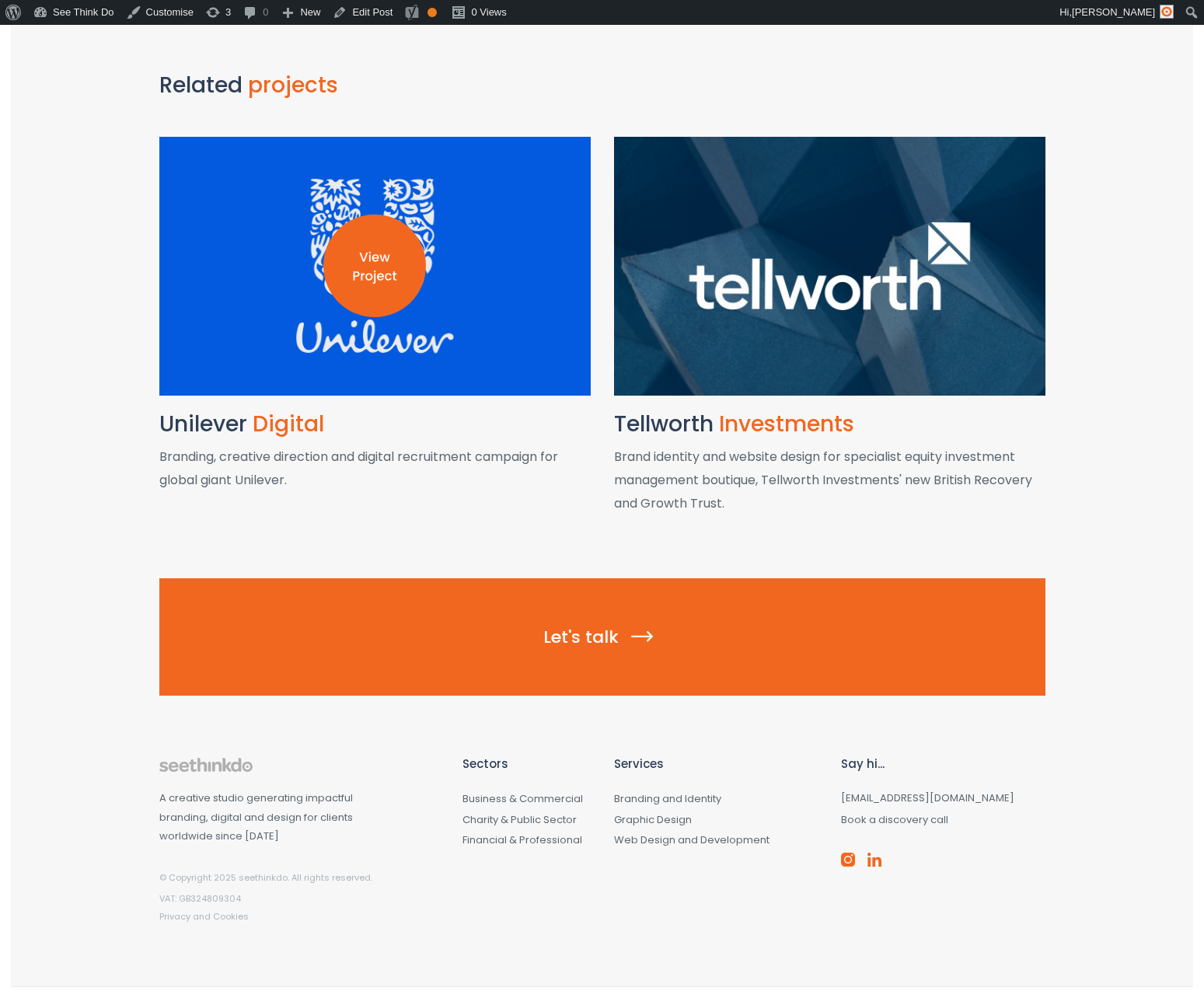
click at [364, 285] on img at bounding box center [375, 265] width 103 height 103
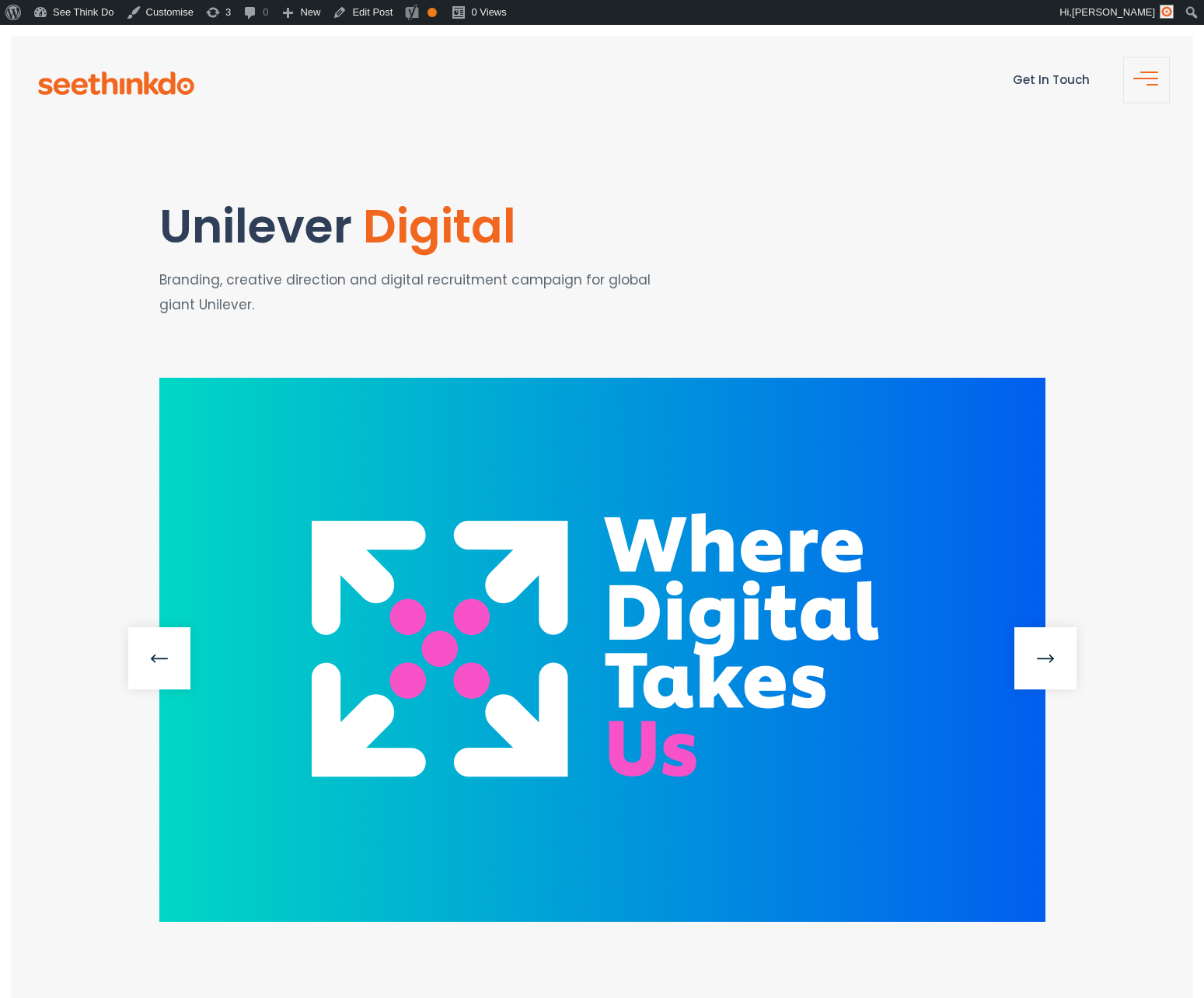
click at [768, 164] on section "Unilever Digital Branding, creative direction and digital recruitment campaign …" at bounding box center [602, 254] width 1182 height 247
click at [368, 15] on link "Edit Post" at bounding box center [363, 12] width 72 height 25
click at [1155, 79] on span "button" at bounding box center [1151, 85] width 32 height 19
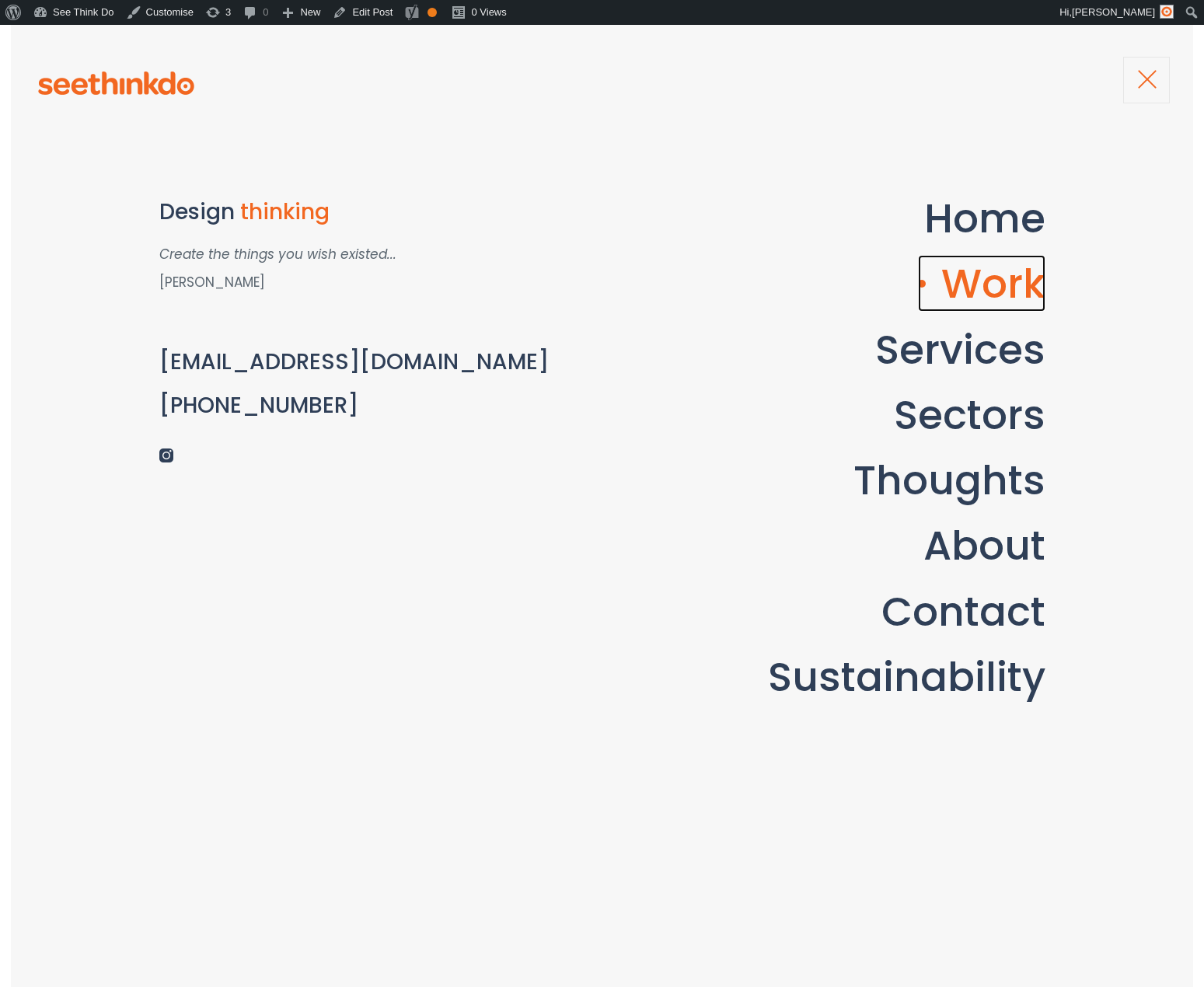
click at [1007, 294] on link "Work" at bounding box center [980, 283] width 127 height 57
